Goal: Information Seeking & Learning: Find specific fact

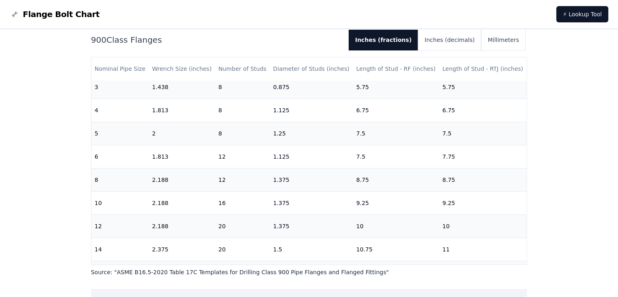
scroll to position [263, 0]
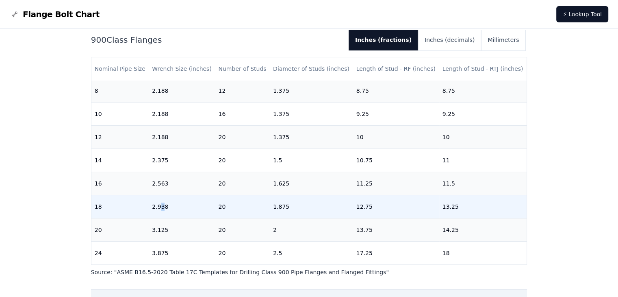
drag, startPoint x: 160, startPoint y: 201, endPoint x: 154, endPoint y: 198, distance: 6.2
click at [154, 198] on td "2.938" at bounding box center [182, 206] width 66 height 23
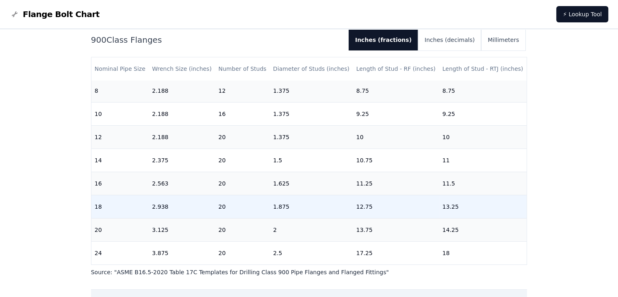
click at [224, 207] on td "20" at bounding box center [242, 206] width 55 height 23
click at [155, 206] on td "2.938" at bounding box center [182, 206] width 66 height 23
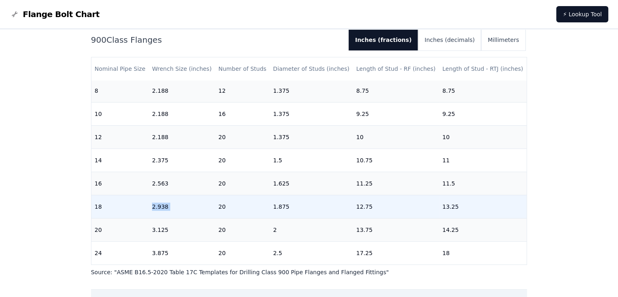
copy td "2.938"
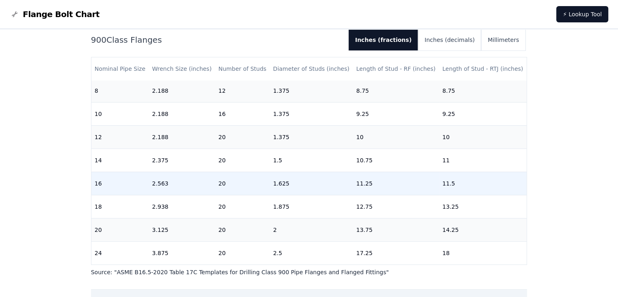
click at [159, 174] on td "2.563" at bounding box center [182, 183] width 66 height 23
copy td "2.563"
